Goal: Task Accomplishment & Management: Complete application form

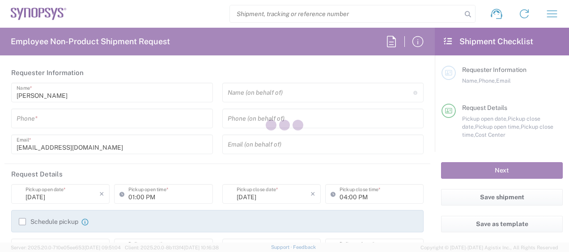
type input "Department"
type input "US01, CIO, IT, ESS2 110066"
type input "[GEOGRAPHIC_DATA]"
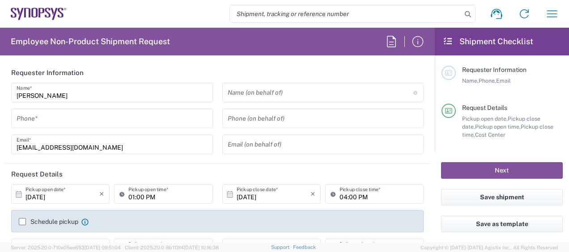
type input "[US_STATE]"
type input "[GEOGRAPHIC_DATA]"
type input "Delivered at Place"
type input "[GEOGRAPHIC_DATA] US26"
click at [127, 119] on input "tel" at bounding box center [112, 119] width 191 height 16
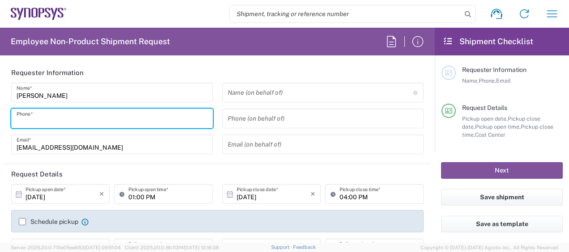
type input "3158079331"
type input "Synopsys"
type input "Apt 509"
type input "New Jersey"
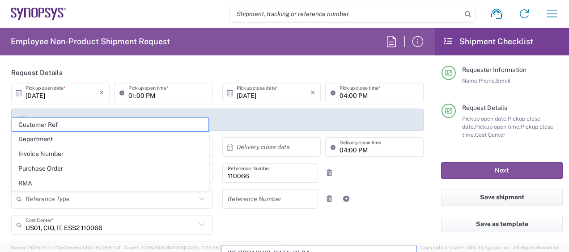
scroll to position [80, 0]
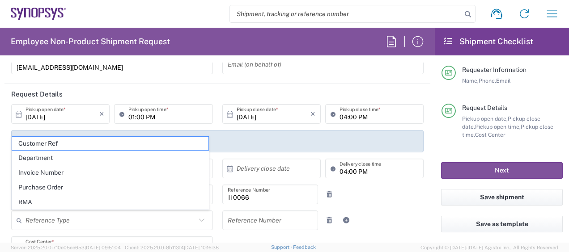
click at [212, 87] on header "Request Details" at bounding box center [217, 94] width 426 height 20
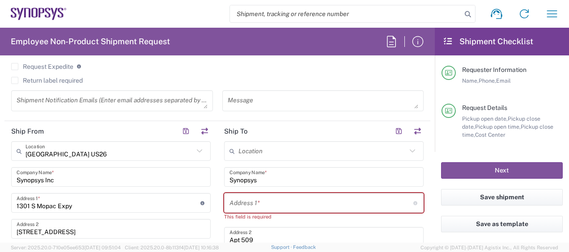
scroll to position [393, 0]
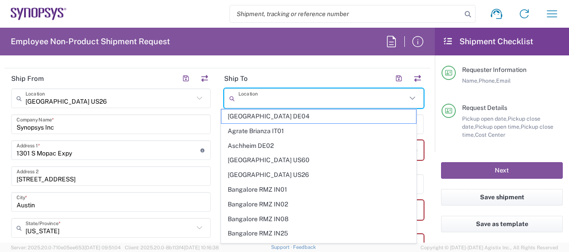
click at [285, 97] on input "text" at bounding box center [323, 99] width 168 height 16
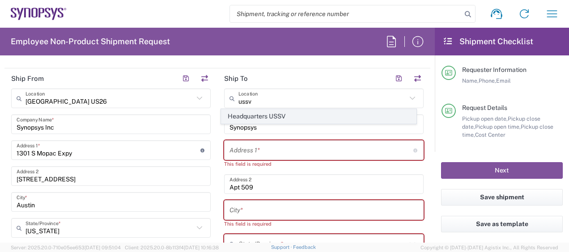
click at [290, 114] on span "Headquarters USSV" at bounding box center [319, 117] width 194 height 14
type input "Headquarters USSV"
type input "Synopsys Headquarters USSV"
type input "675 Almanor Ave"
type input "Sunnyvale"
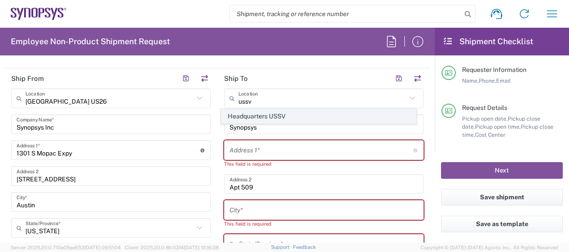
type input "California"
type input "94085"
type input "6505845000"
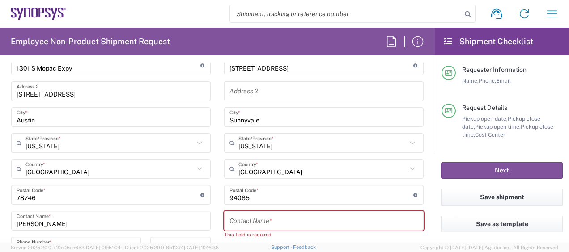
scroll to position [590, 0]
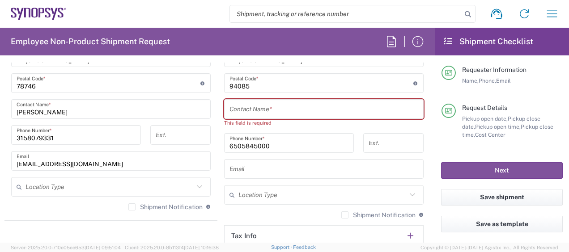
click at [287, 107] on input "text" at bounding box center [324, 110] width 189 height 16
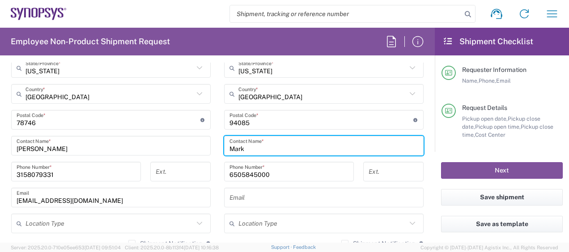
scroll to position [552, 0]
type input "Mark Ngo"
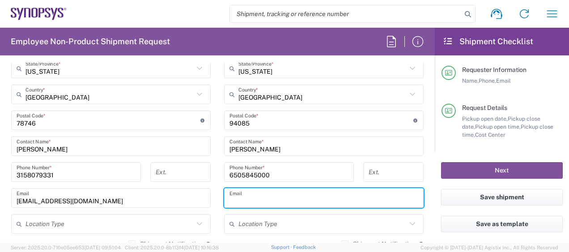
click at [281, 205] on input "text" at bounding box center [324, 199] width 189 height 16
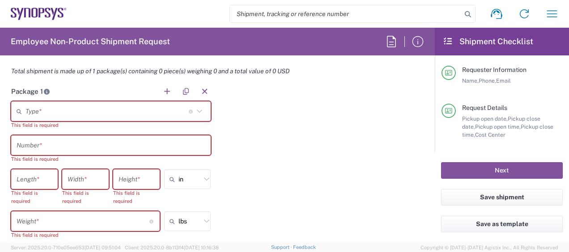
scroll to position [800, 0]
type input "markngo@synopsys.com"
click at [162, 88] on button "button" at bounding box center [167, 91] width 13 height 13
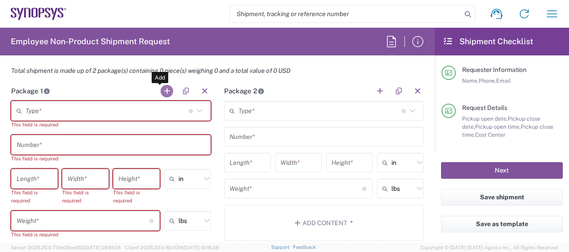
click at [163, 88] on button "button" at bounding box center [167, 91] width 13 height 13
click at [158, 111] on input "text" at bounding box center [107, 111] width 163 height 16
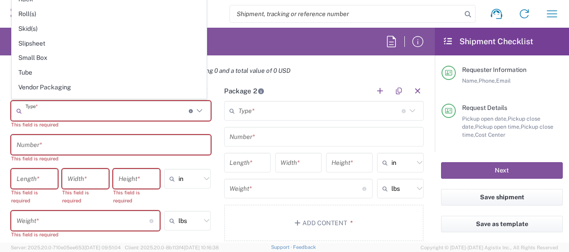
scroll to position [412, 0]
click at [72, 96] on span "Your Packaging" at bounding box center [109, 103] width 194 height 14
type input "Your Packaging"
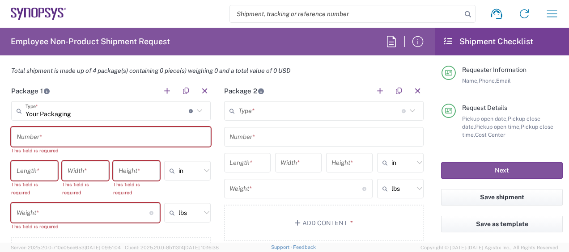
click at [274, 113] on input "text" at bounding box center [320, 111] width 163 height 16
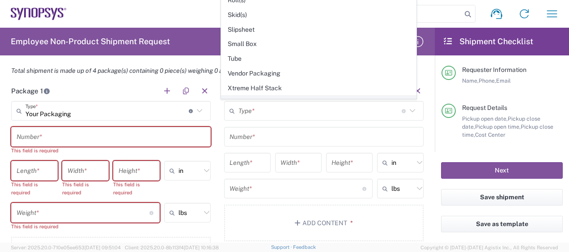
click at [275, 96] on span "Your Packaging" at bounding box center [319, 103] width 194 height 14
type input "Your Packaging"
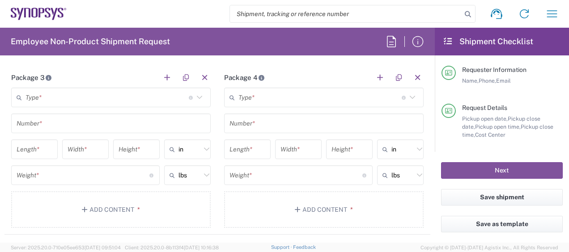
scroll to position [936, 0]
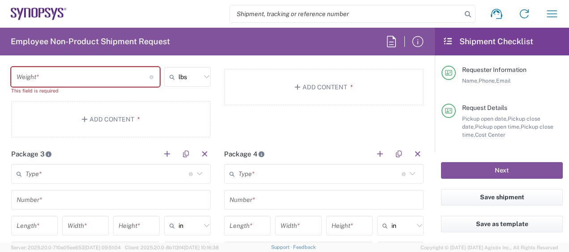
click at [179, 167] on input "text" at bounding box center [107, 175] width 163 height 16
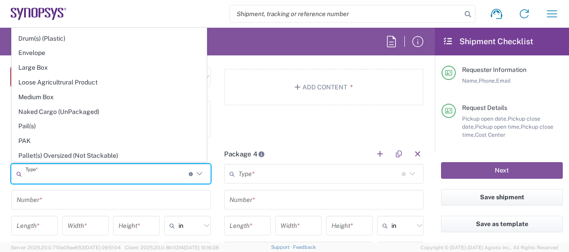
scroll to position [412, 0]
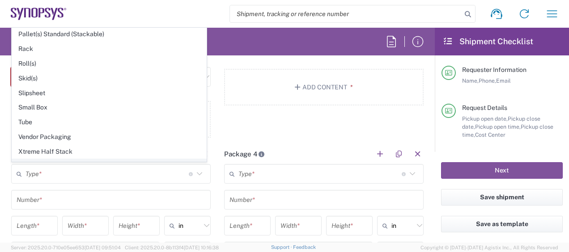
click at [97, 159] on span "Your Packaging" at bounding box center [109, 166] width 194 height 14
type input "Your Packaging"
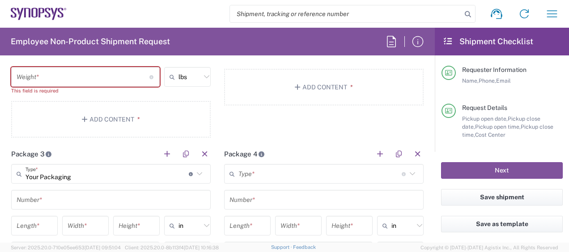
click at [277, 177] on input "text" at bounding box center [320, 175] width 163 height 16
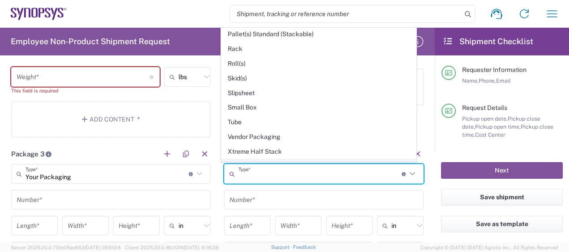
click at [278, 159] on span "Your Packaging" at bounding box center [319, 166] width 194 height 14
type input "Your Packaging"
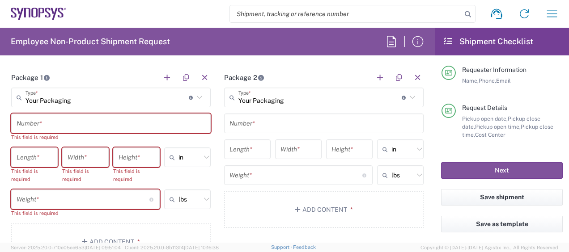
scroll to position [806, 0]
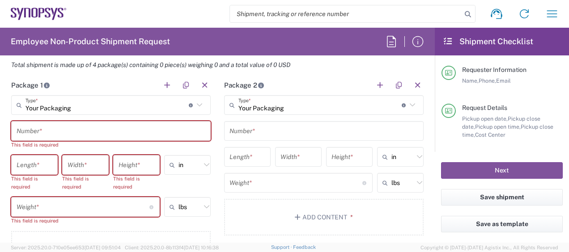
click at [122, 128] on input "text" at bounding box center [111, 132] width 189 height 16
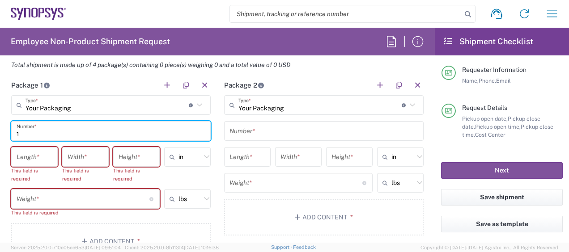
type input "1"
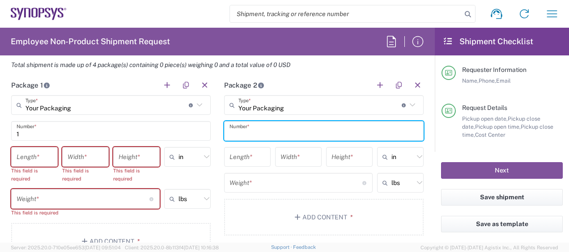
click at [261, 131] on input "text" at bounding box center [324, 132] width 189 height 16
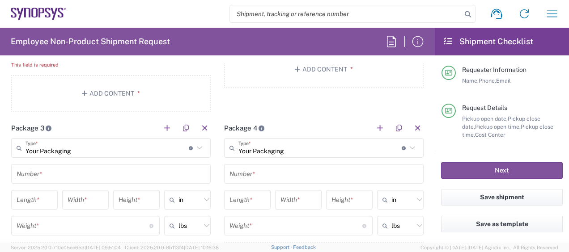
scroll to position [972, 0]
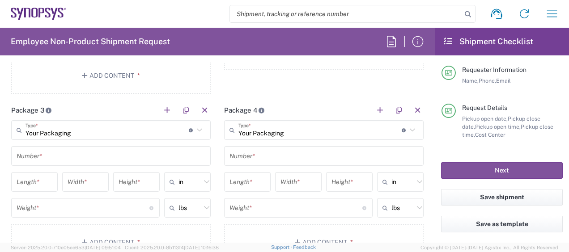
type input "1"
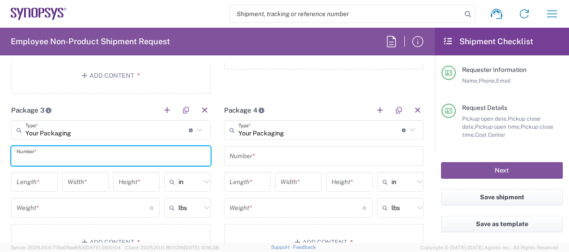
click at [82, 149] on input "text" at bounding box center [111, 157] width 189 height 16
type input "1"
click at [261, 161] on input "text" at bounding box center [324, 157] width 189 height 16
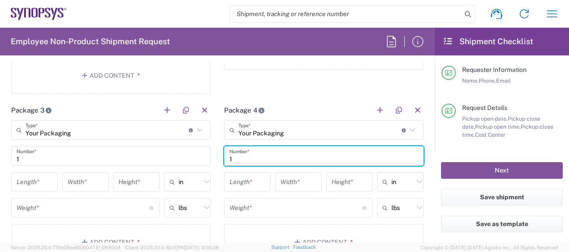
scroll to position [796, 0]
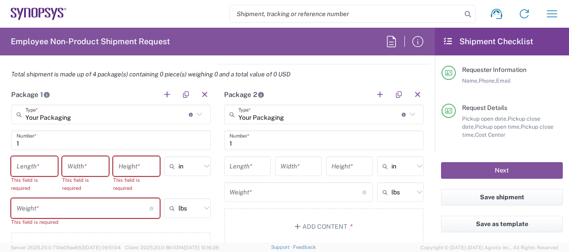
type input "1"
click at [28, 164] on input "number" at bounding box center [35, 167] width 36 height 16
type input "14"
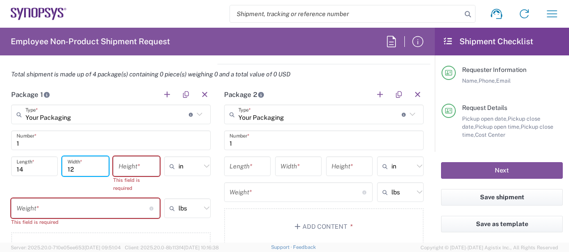
type input "12"
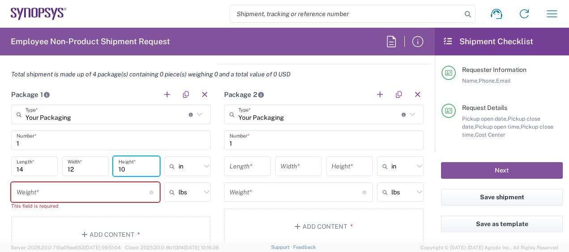
type input "10"
click at [39, 189] on input "number" at bounding box center [83, 193] width 133 height 16
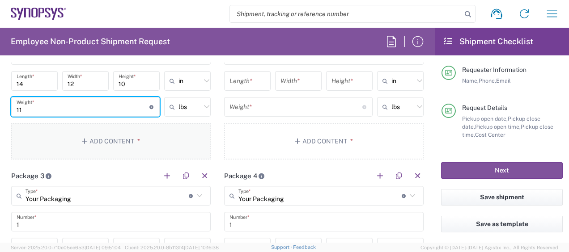
scroll to position [881, 0]
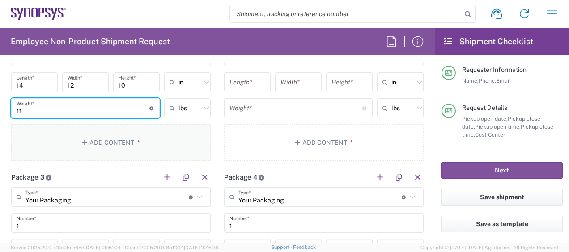
type input "11"
click at [132, 137] on button "Add Content *" at bounding box center [111, 142] width 200 height 37
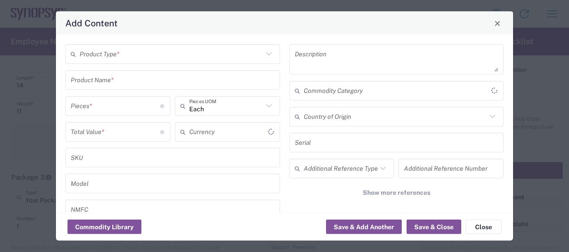
type input "US Dollar"
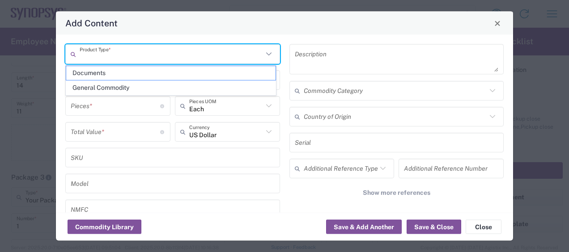
click at [133, 55] on input "text" at bounding box center [172, 54] width 184 height 16
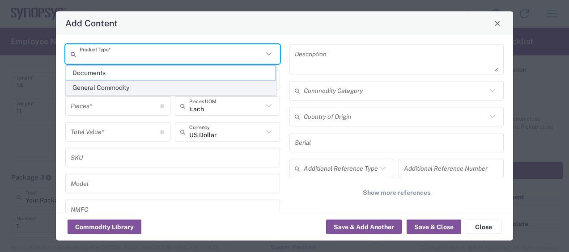
click at [131, 90] on span "General Commodity" at bounding box center [171, 88] width 210 height 14
type input "General Commodity"
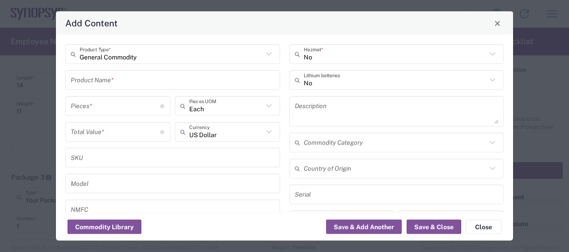
click at [129, 84] on input "text" at bounding box center [173, 80] width 204 height 16
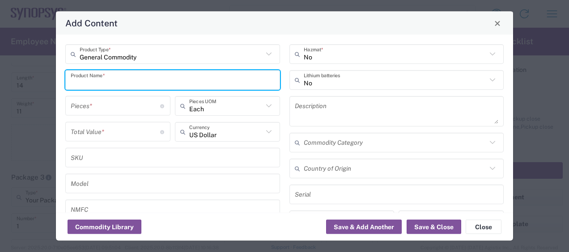
type input "S"
type input "Sheets"
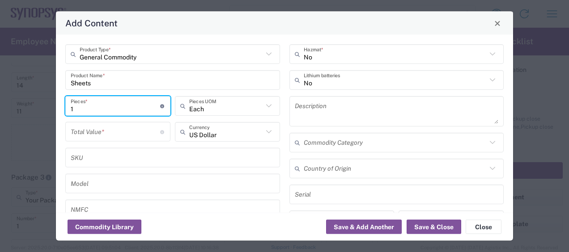
type input "1"
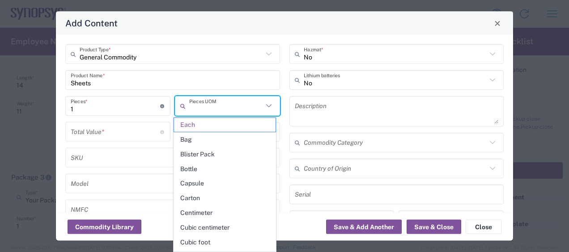
type input "Each"
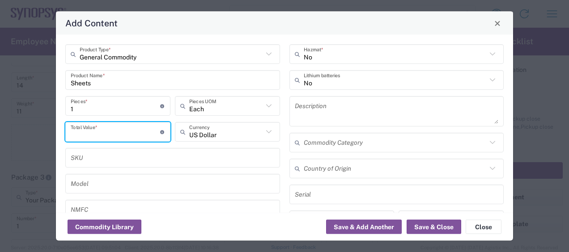
type input "1"
type input "100"
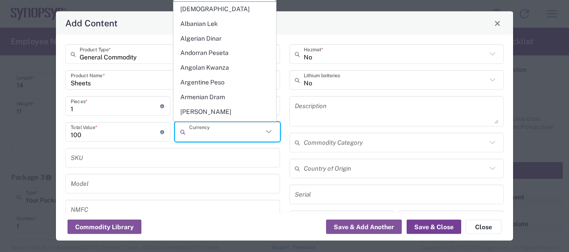
click at [435, 230] on button "Save & Close" at bounding box center [434, 227] width 55 height 14
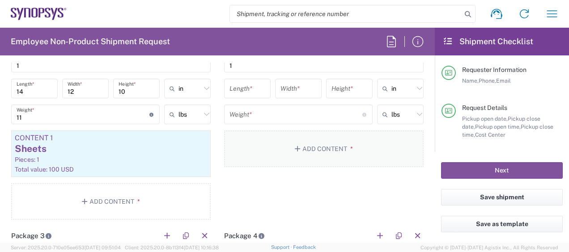
scroll to position [875, 0]
click at [268, 125] on div "Weight * Total weight of package(s) in pounds or kilograms" at bounding box center [298, 117] width 153 height 26
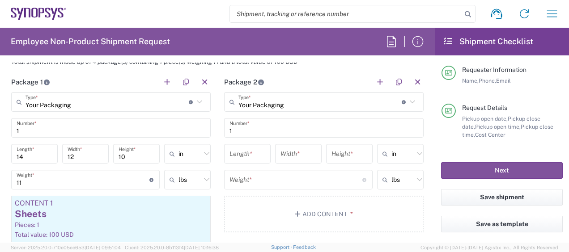
scroll to position [808, 0]
click at [239, 153] on input "number" at bounding box center [248, 155] width 36 height 16
type input "14"
click at [283, 153] on input "number" at bounding box center [299, 155] width 36 height 16
type input "6"
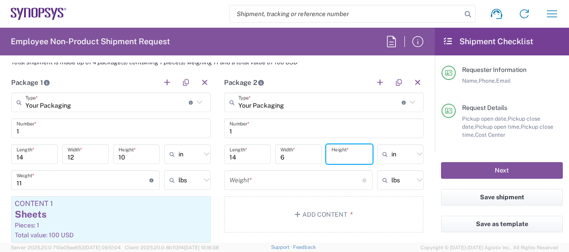
click at [340, 158] on input "number" at bounding box center [350, 155] width 36 height 16
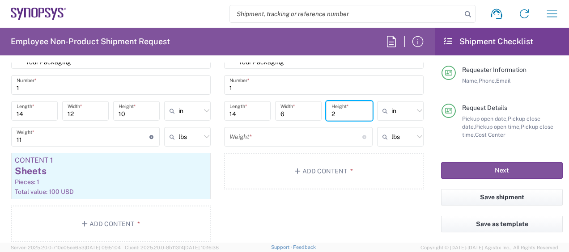
scroll to position [854, 0]
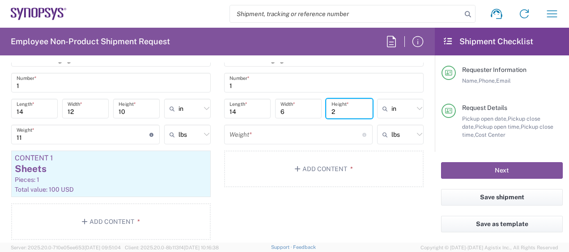
type input "2"
click at [314, 134] on input "number" at bounding box center [296, 135] width 133 height 16
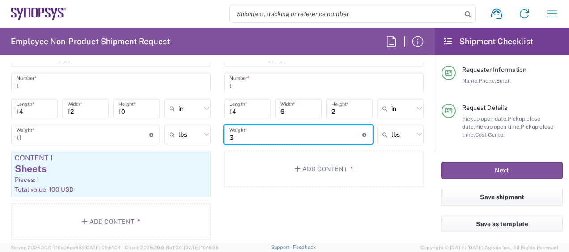
scroll to position [980, 0]
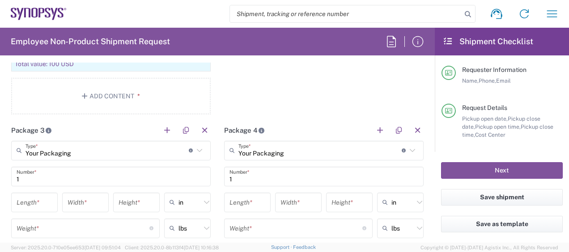
type input "3"
click at [41, 202] on input "number" at bounding box center [35, 203] width 36 height 16
type input "14"
click at [89, 201] on input "number" at bounding box center [86, 203] width 36 height 16
type input "6"
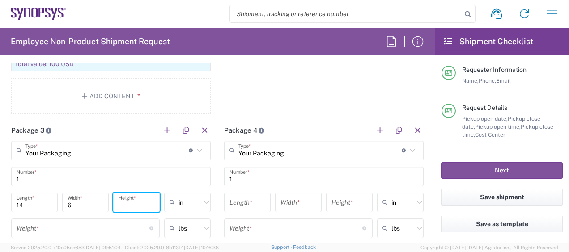
click at [133, 201] on input "number" at bounding box center [137, 203] width 36 height 16
type input "2"
click at [105, 234] on input "number" at bounding box center [83, 229] width 133 height 16
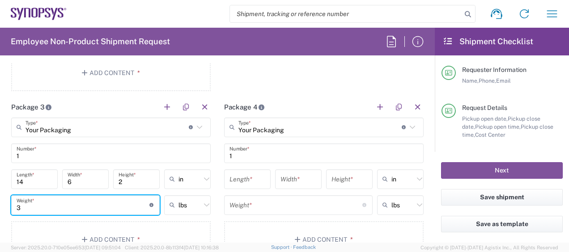
scroll to position [1004, 0]
type input "3"
click at [238, 175] on input "number" at bounding box center [248, 179] width 36 height 16
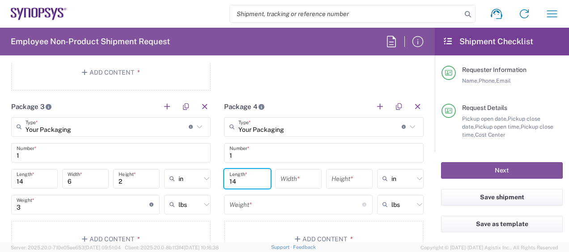
type input "14"
click at [290, 178] on input "number" at bounding box center [299, 179] width 36 height 16
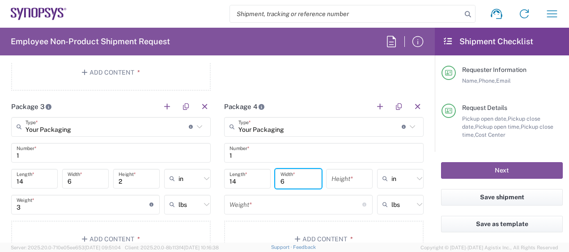
type input "6"
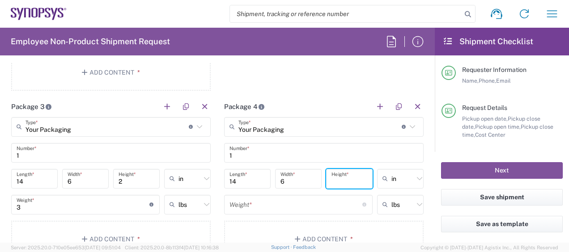
click at [346, 180] on input "number" at bounding box center [350, 179] width 36 height 16
type input "2"
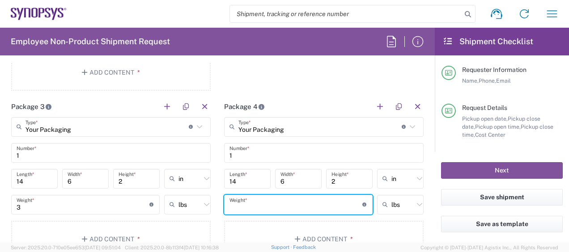
click at [297, 198] on input "number" at bounding box center [296, 205] width 133 height 16
type input "3"
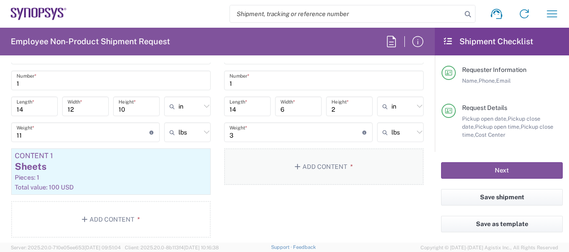
scroll to position [856, 0]
click at [275, 167] on button "Add Content *" at bounding box center [324, 167] width 200 height 37
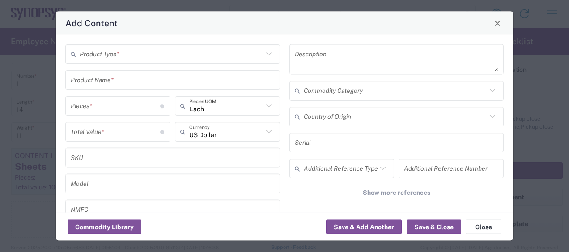
click at [141, 57] on input "text" at bounding box center [172, 54] width 184 height 16
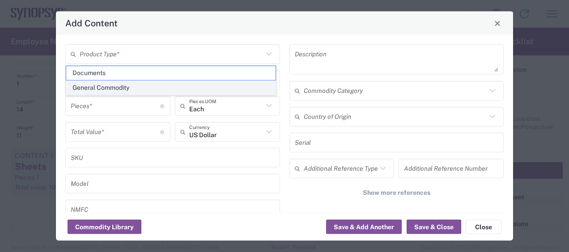
click at [132, 81] on span "General Commodity" at bounding box center [171, 88] width 210 height 14
type input "General Commodity"
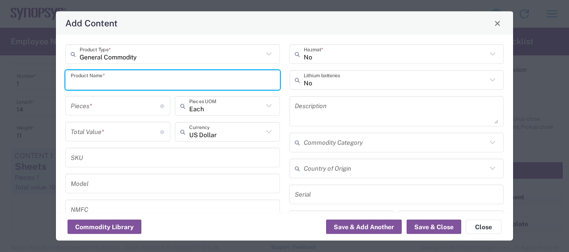
click at [128, 83] on input "text" at bounding box center [173, 80] width 204 height 16
type input "Glasses case"
click at [131, 105] on input "number" at bounding box center [116, 106] width 90 height 16
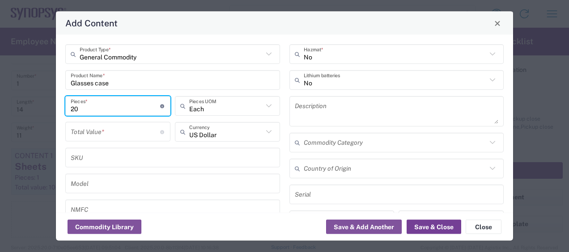
type input "20"
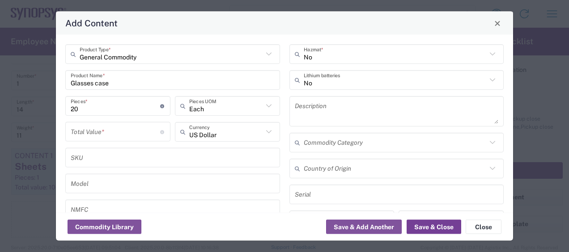
click at [435, 228] on button "Save & Close" at bounding box center [434, 227] width 55 height 14
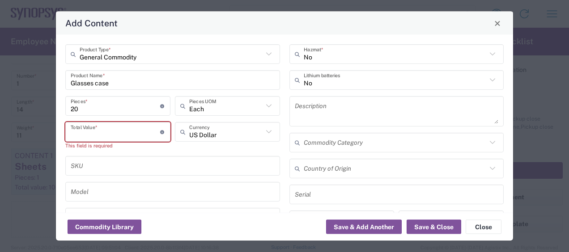
click at [98, 133] on input "number" at bounding box center [116, 132] width 90 height 16
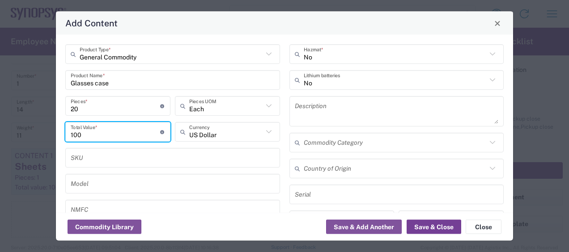
type input "100"
click at [414, 227] on button "Save & Close" at bounding box center [434, 227] width 55 height 14
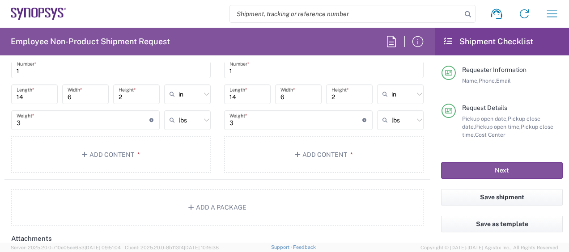
scroll to position [1088, 0]
click at [108, 160] on button "Add Content *" at bounding box center [111, 155] width 200 height 37
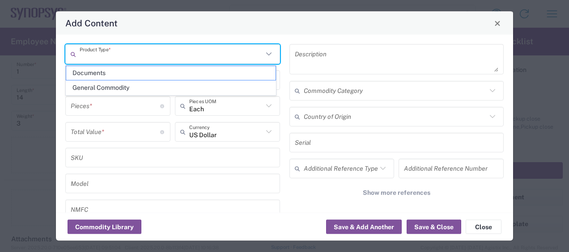
click at [142, 58] on input "text" at bounding box center [172, 54] width 184 height 16
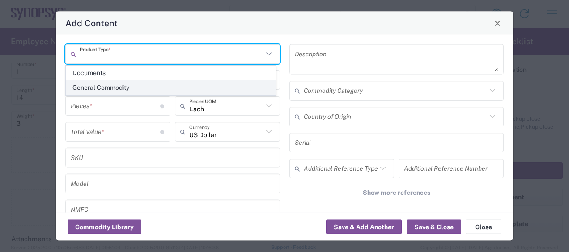
click at [141, 84] on span "General Commodity" at bounding box center [171, 88] width 210 height 14
type input "General Commodity"
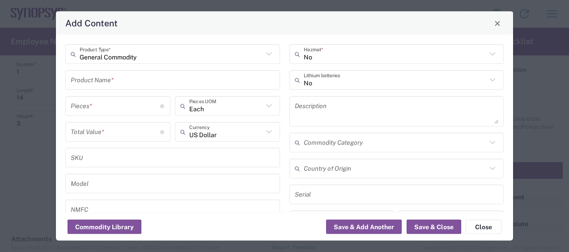
click at [141, 83] on input "text" at bounding box center [173, 80] width 204 height 16
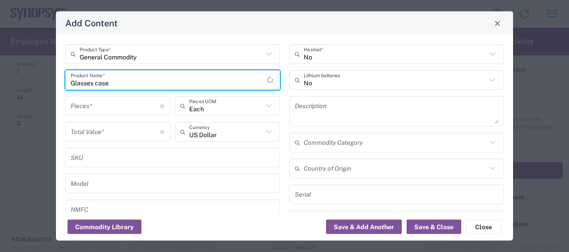
type input "Glasses case"
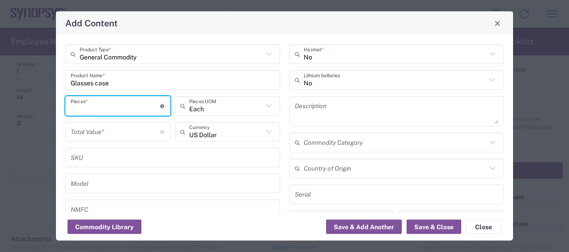
click at [114, 104] on input "number" at bounding box center [116, 106] width 90 height 16
type input "20"
click at [107, 134] on input "number" at bounding box center [116, 132] width 90 height 16
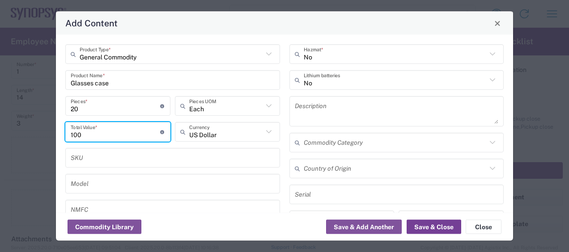
type input "100"
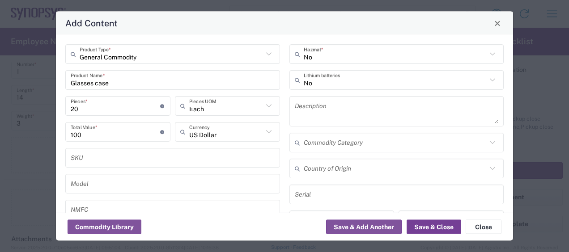
click at [436, 224] on button "Save & Close" at bounding box center [434, 227] width 55 height 14
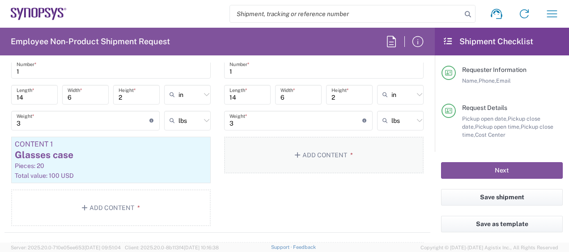
click at [338, 152] on button "Add Content *" at bounding box center [324, 155] width 200 height 37
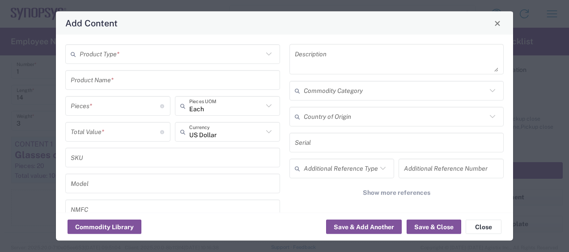
click at [189, 56] on input "text" at bounding box center [172, 54] width 184 height 16
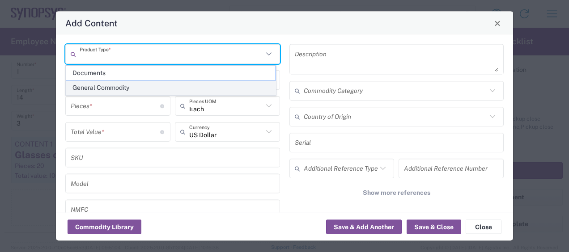
click at [174, 81] on li "General Commodity" at bounding box center [171, 88] width 210 height 15
type input "General Commodity"
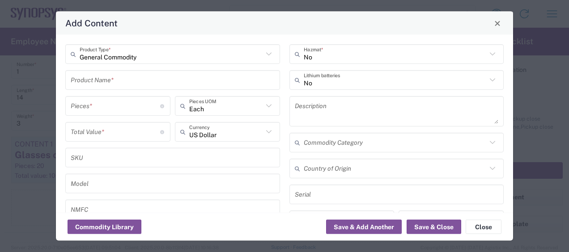
click at [160, 81] on input "text" at bounding box center [173, 80] width 204 height 16
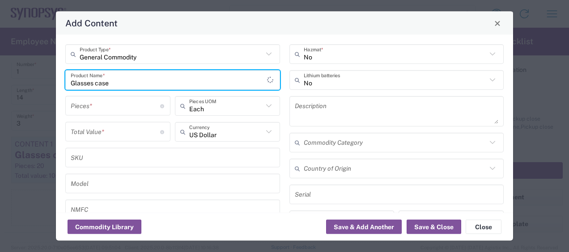
type input "Glasses case"
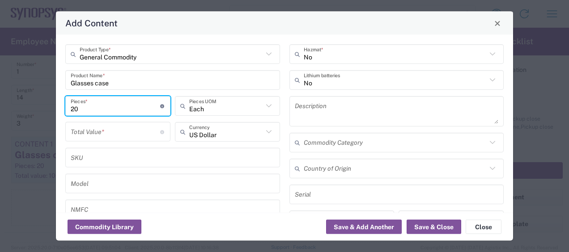
type input "20"
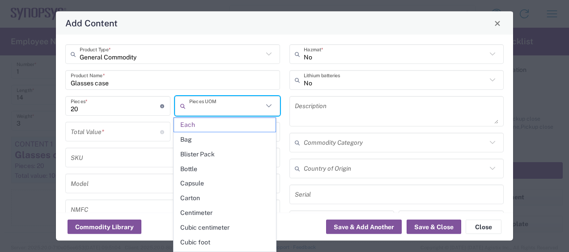
type input "Each"
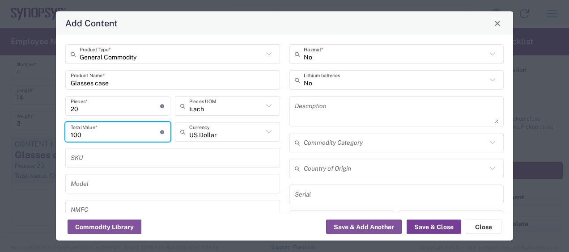
type input "100"
click at [440, 228] on button "Save & Close" at bounding box center [434, 227] width 55 height 14
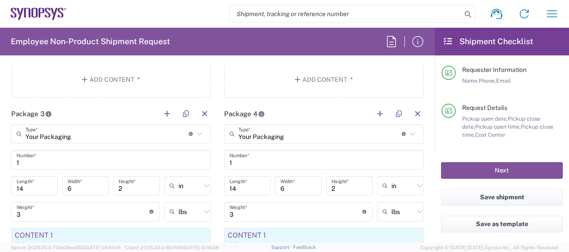
scroll to position [990, 0]
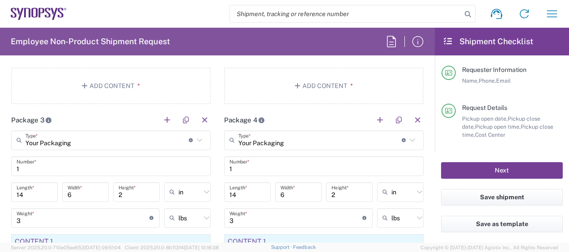
click at [468, 169] on button "Next" at bounding box center [502, 170] width 122 height 17
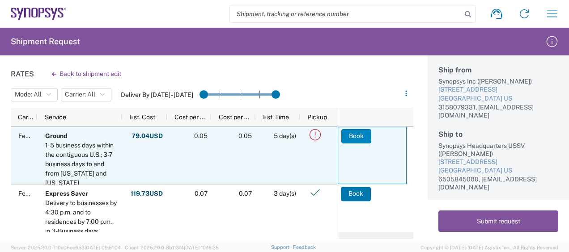
click at [362, 138] on button "Book" at bounding box center [357, 136] width 30 height 14
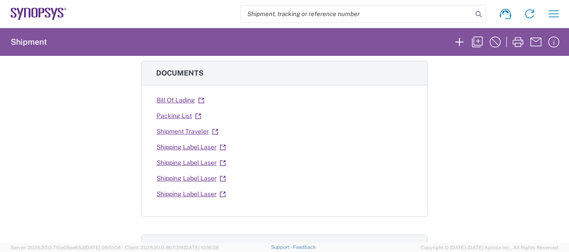
scroll to position [158, 0]
click at [200, 146] on link "Shipping Label Laser" at bounding box center [191, 148] width 70 height 16
click at [193, 160] on link "Shipping Label Laser" at bounding box center [191, 163] width 70 height 16
click at [195, 176] on link "Shipping Label Laser" at bounding box center [191, 179] width 70 height 16
click at [185, 191] on link "Shipping Label Laser" at bounding box center [191, 195] width 70 height 16
